Goal: Obtain resource: Obtain resource

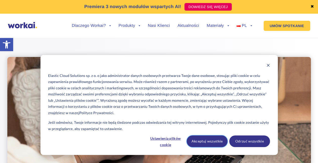
click at [205, 141] on button "Akceptuj wszystkie" at bounding box center [207, 141] width 41 height 12
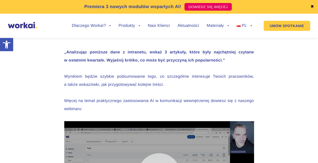
scroll to position [582, 0]
